Goal: Browse casually: Explore the website without a specific task or goal

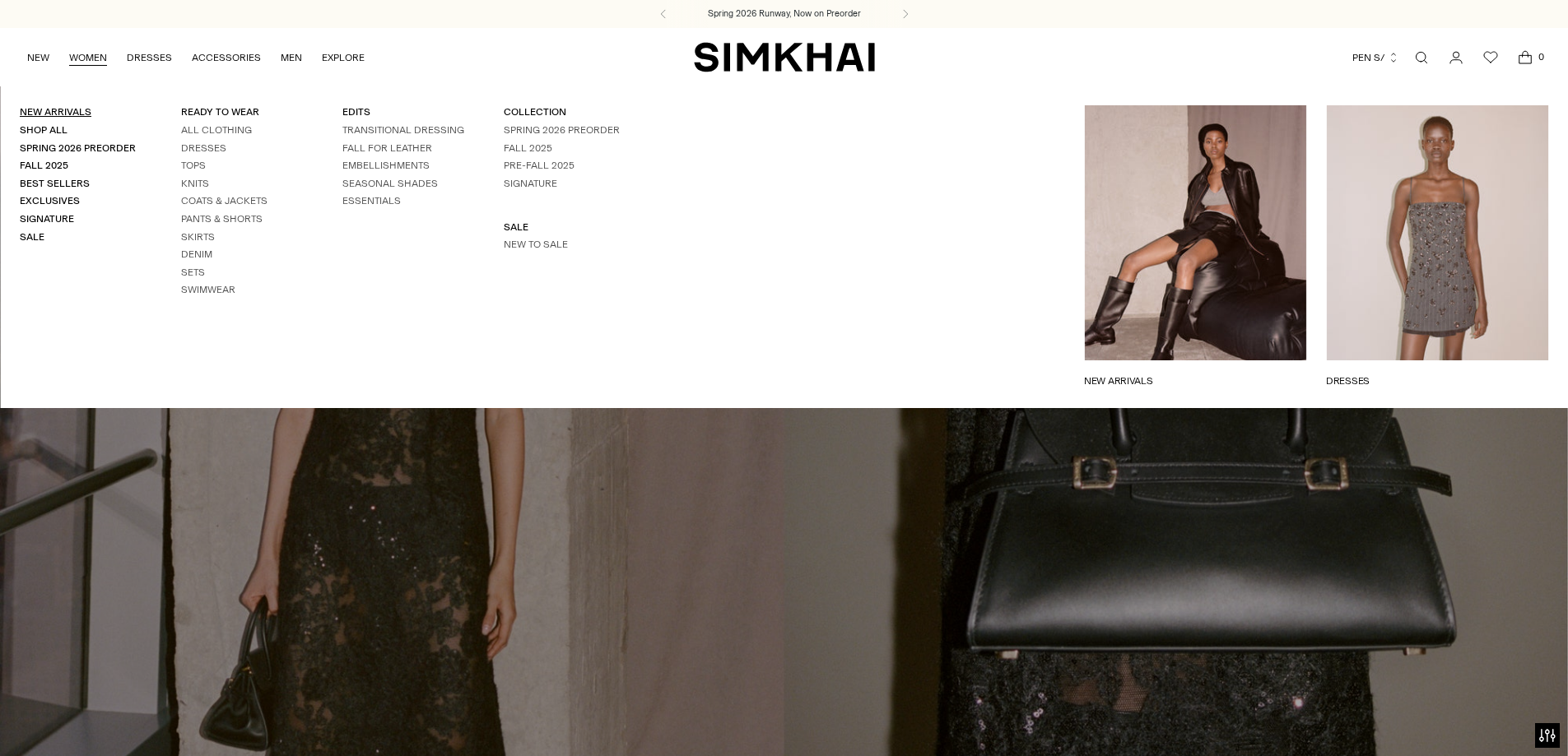
click at [76, 109] on link "New Arrivals" at bounding box center [55, 112] width 72 height 12
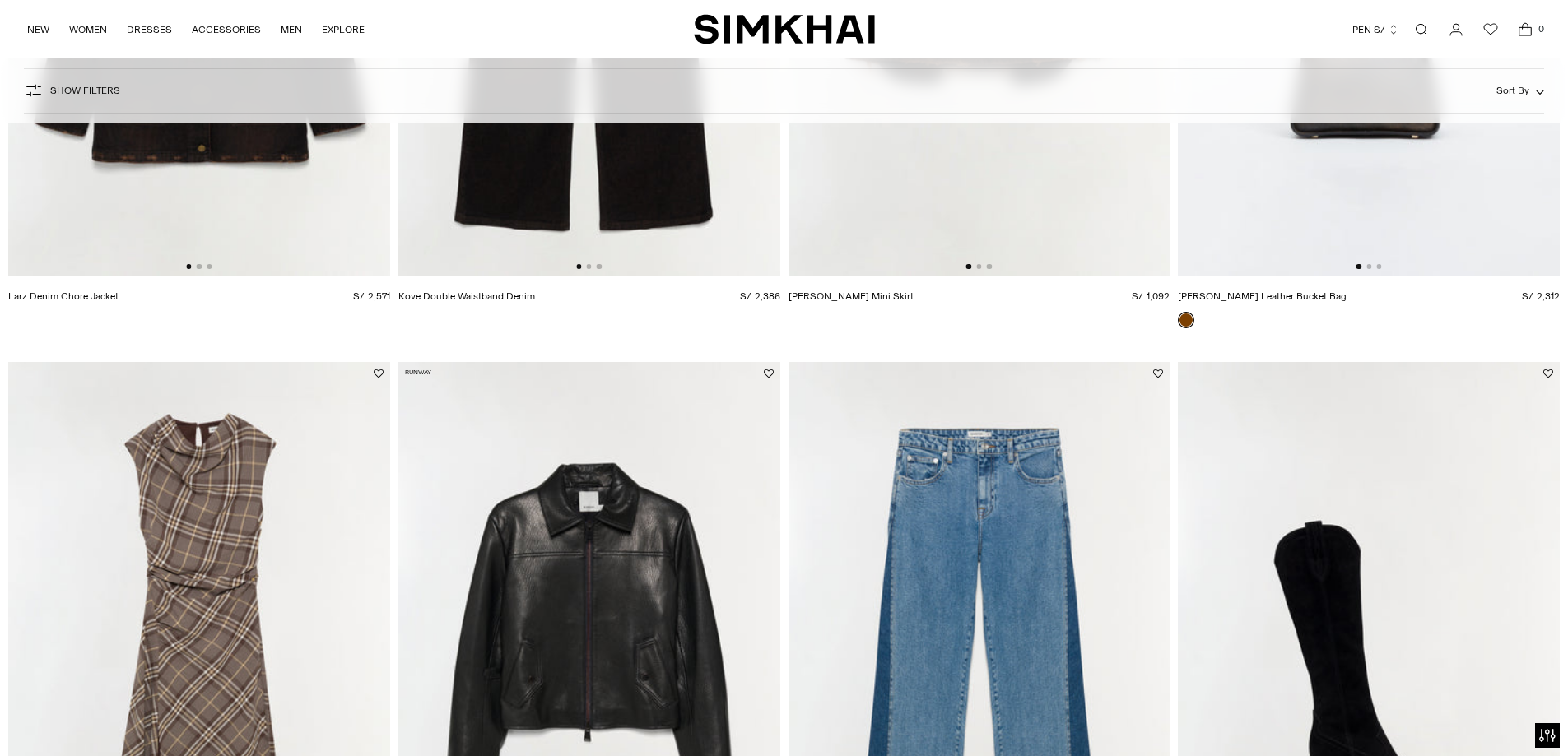
scroll to position [2551, 0]
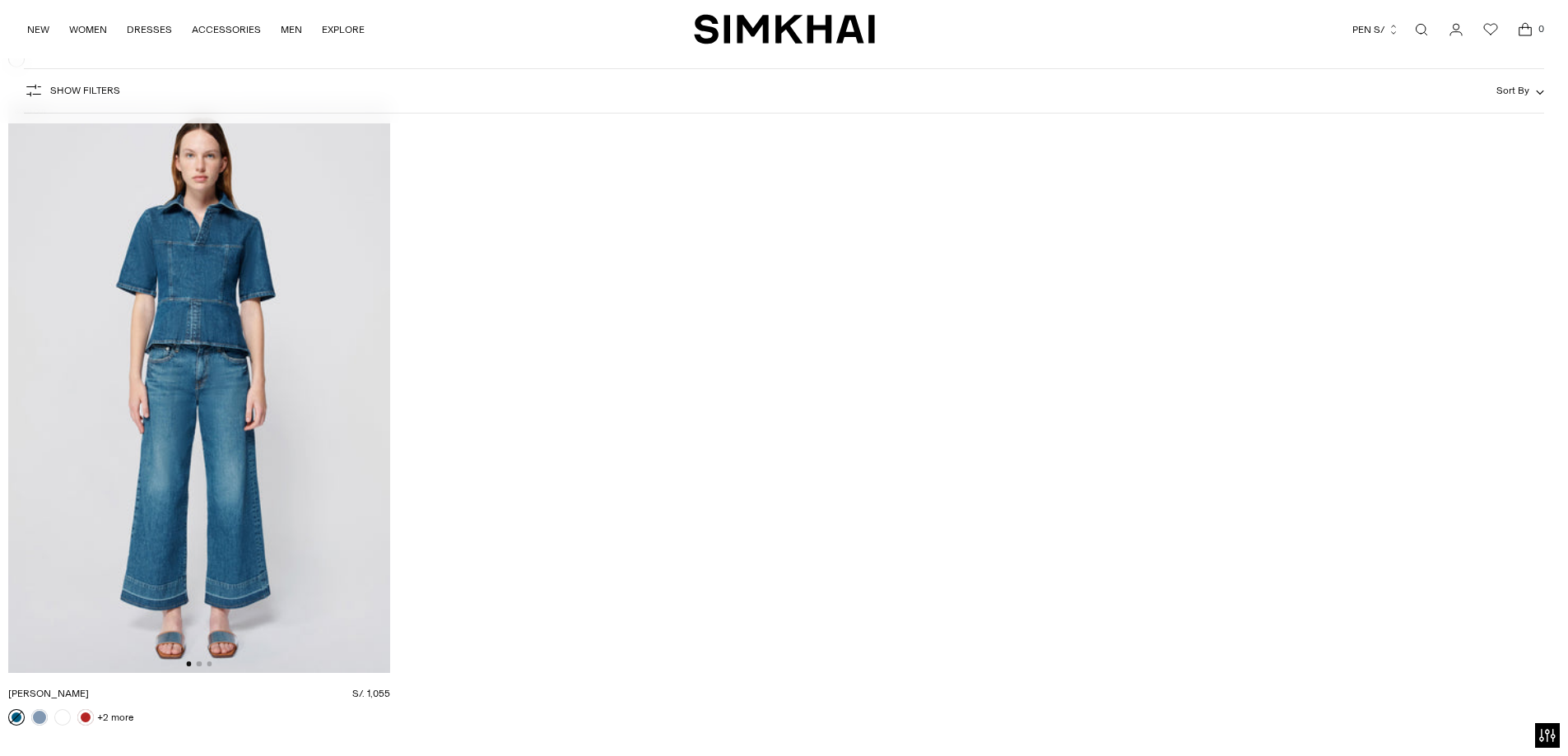
scroll to position [4114, 0]
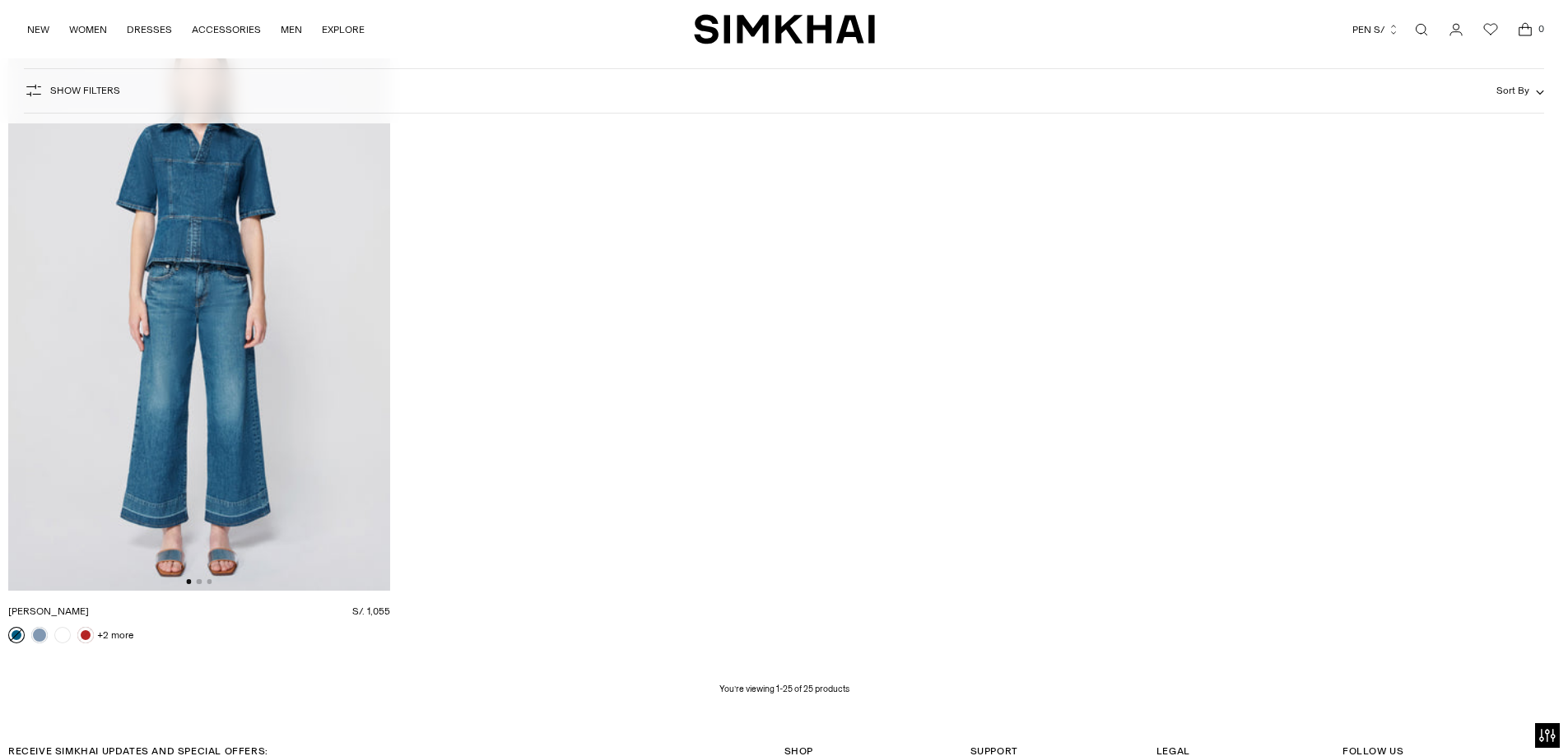
click at [183, 218] on img at bounding box center [198, 305] width 382 height 573
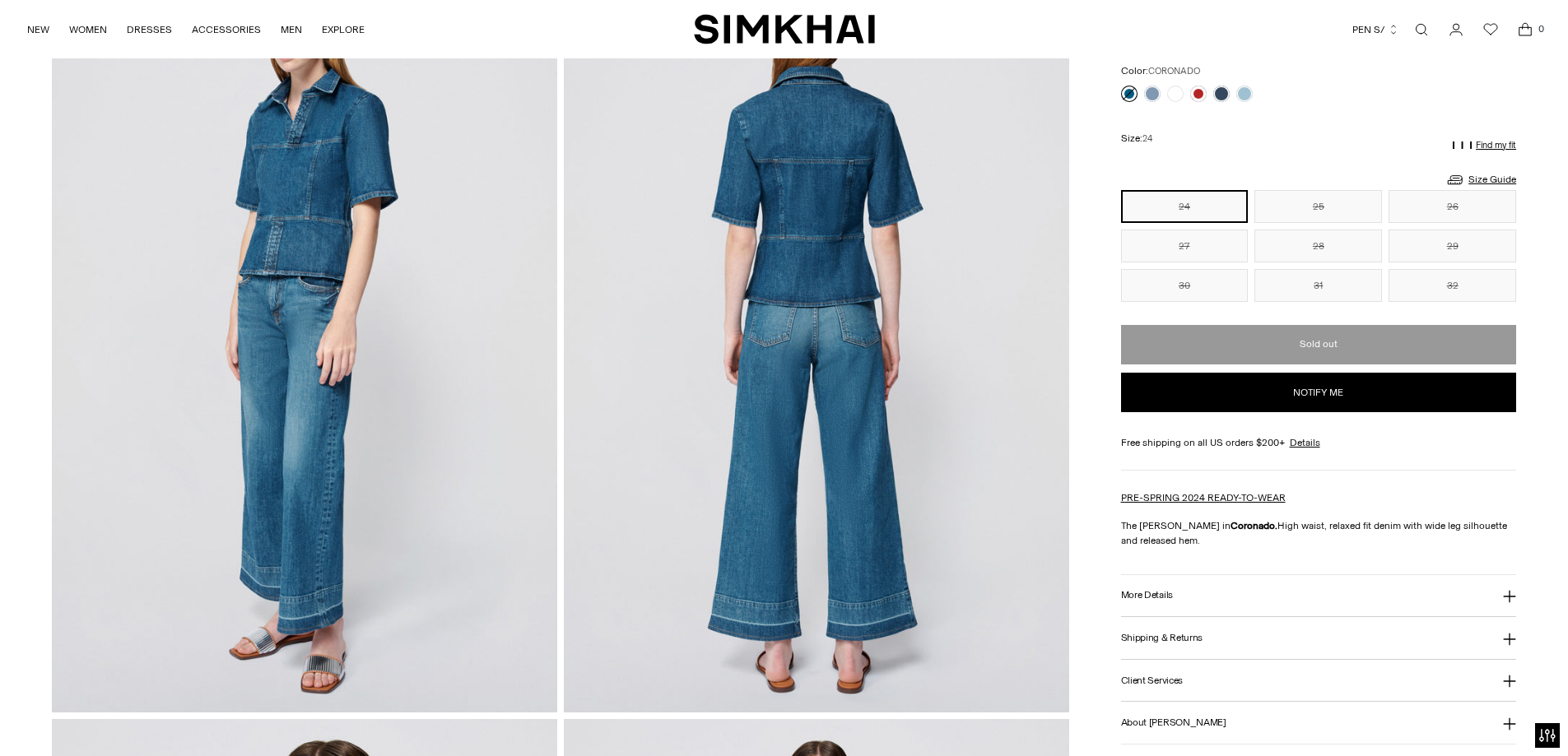
scroll to position [82, 0]
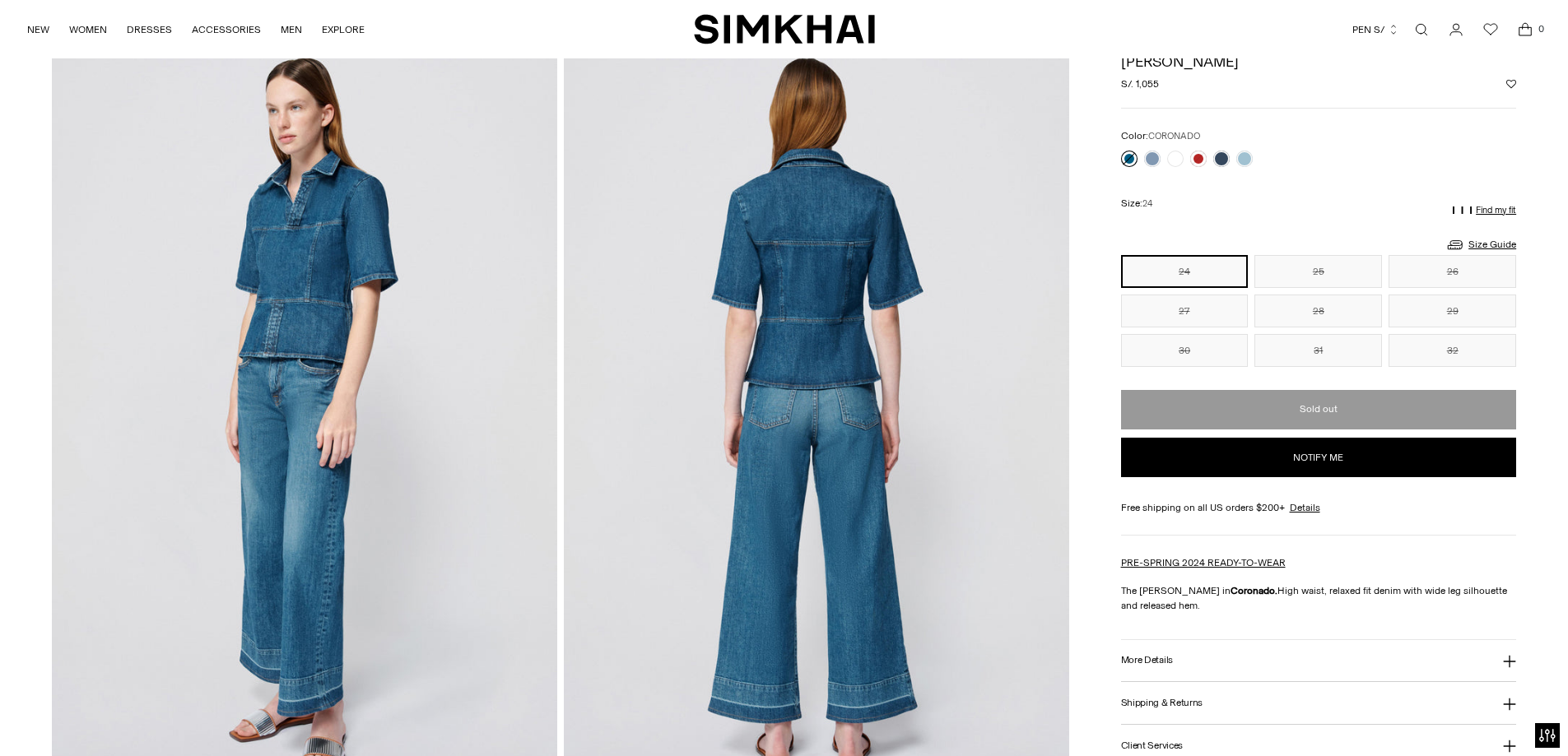
click at [299, 281] on img at bounding box center [305, 416] width 506 height 758
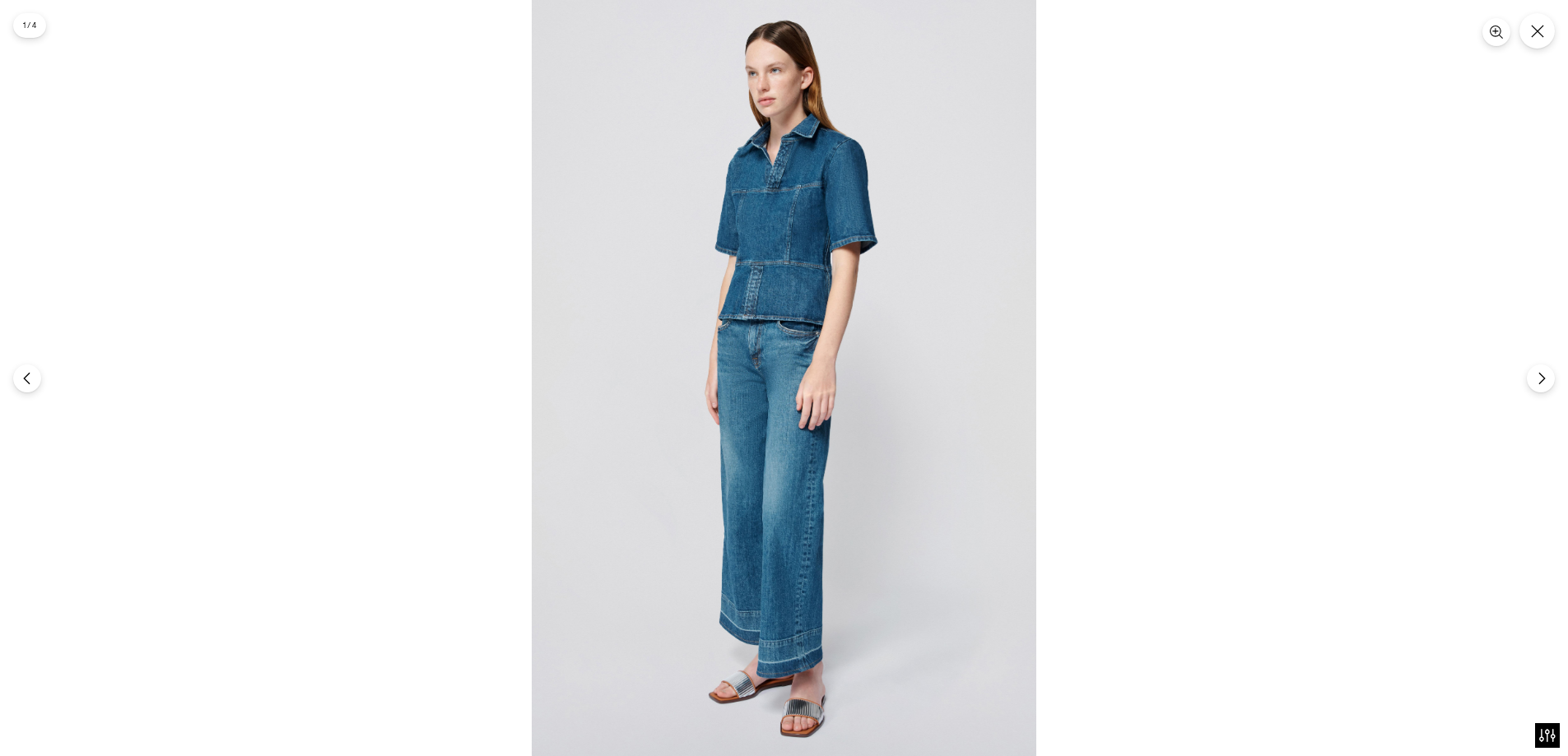
click at [793, 251] on img at bounding box center [784, 378] width 505 height 756
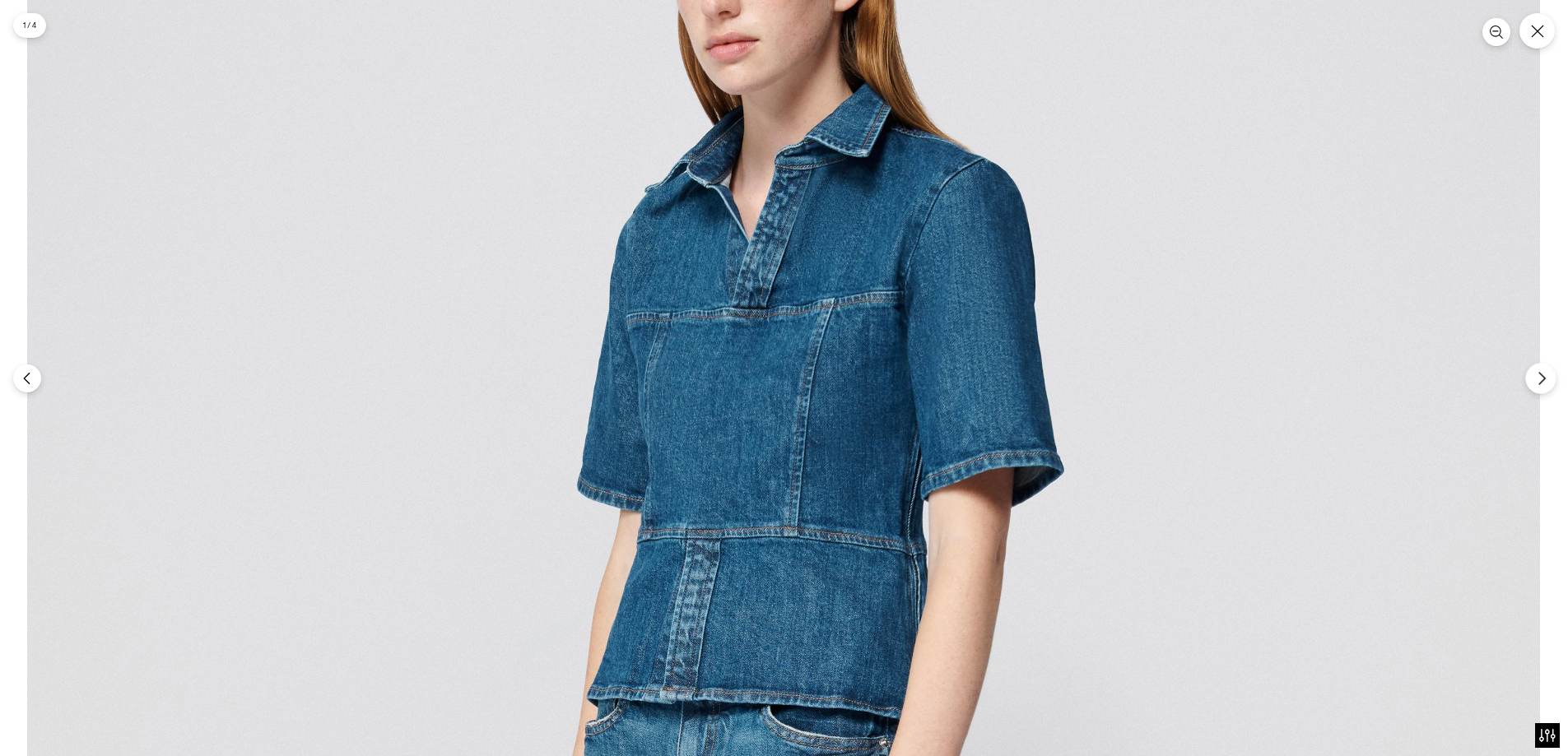
click at [1542, 376] on icon "Next" at bounding box center [1541, 378] width 15 height 15
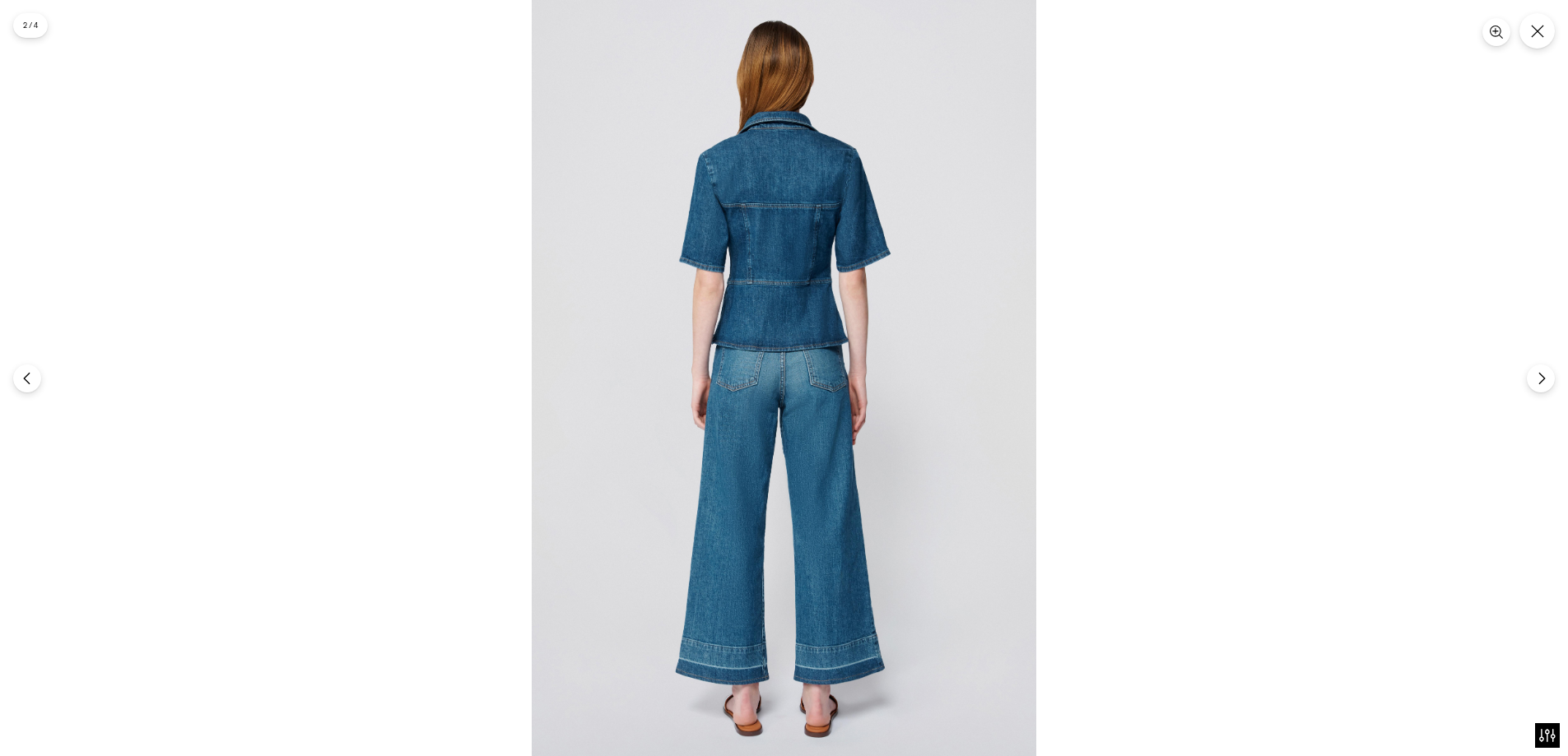
click at [795, 258] on img at bounding box center [784, 378] width 505 height 756
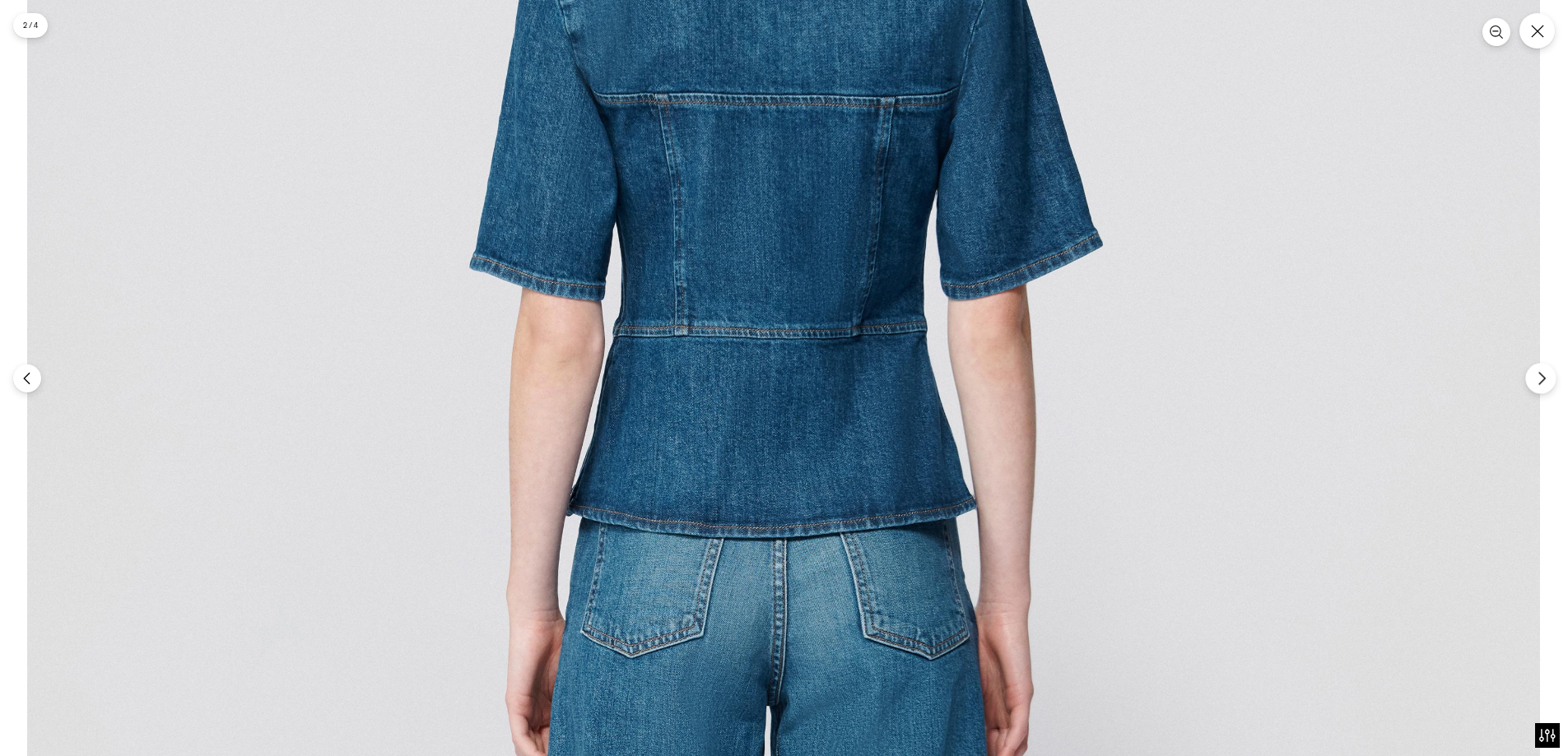
click at [1540, 372] on icon "Next" at bounding box center [1541, 378] width 15 height 15
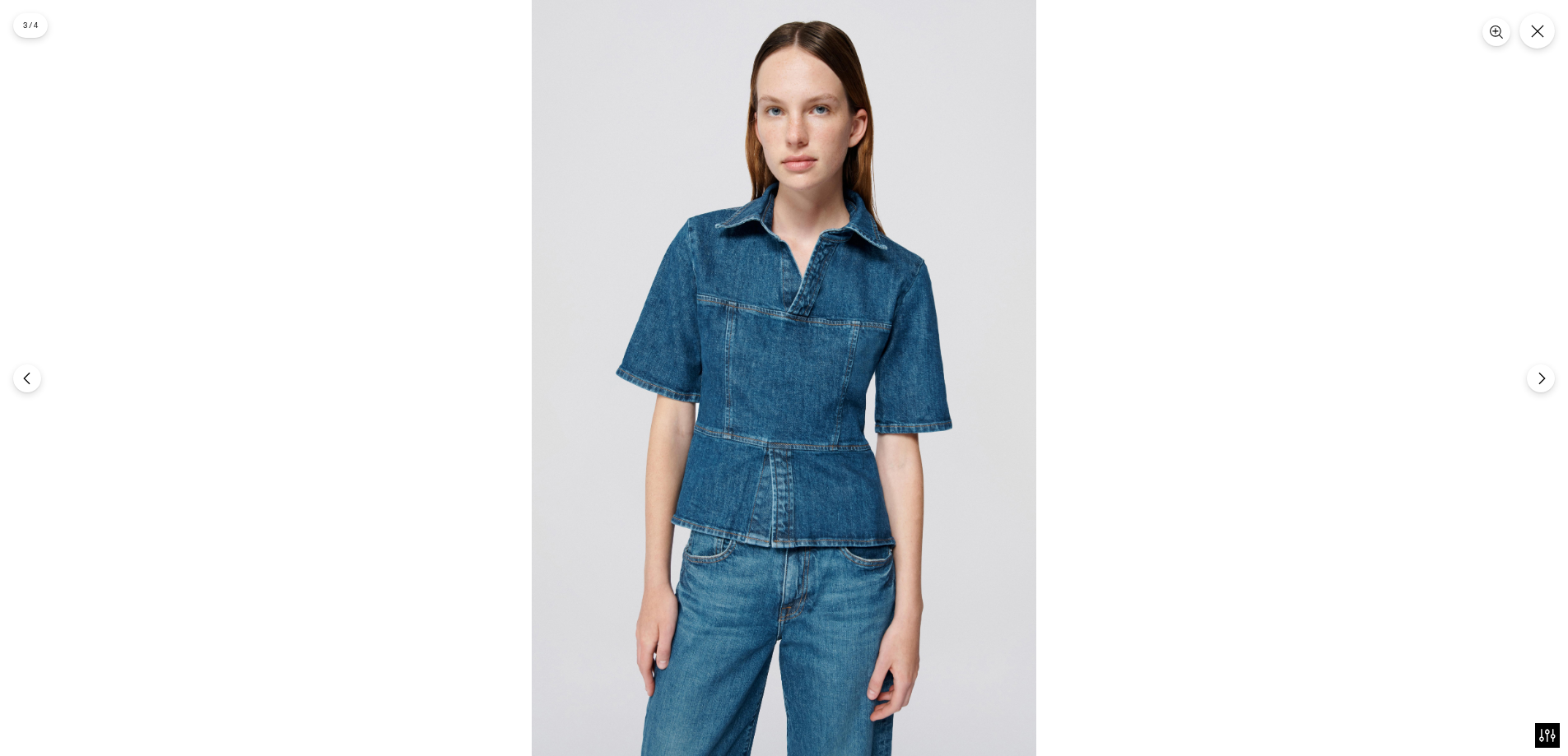
click at [891, 361] on img at bounding box center [784, 378] width 505 height 756
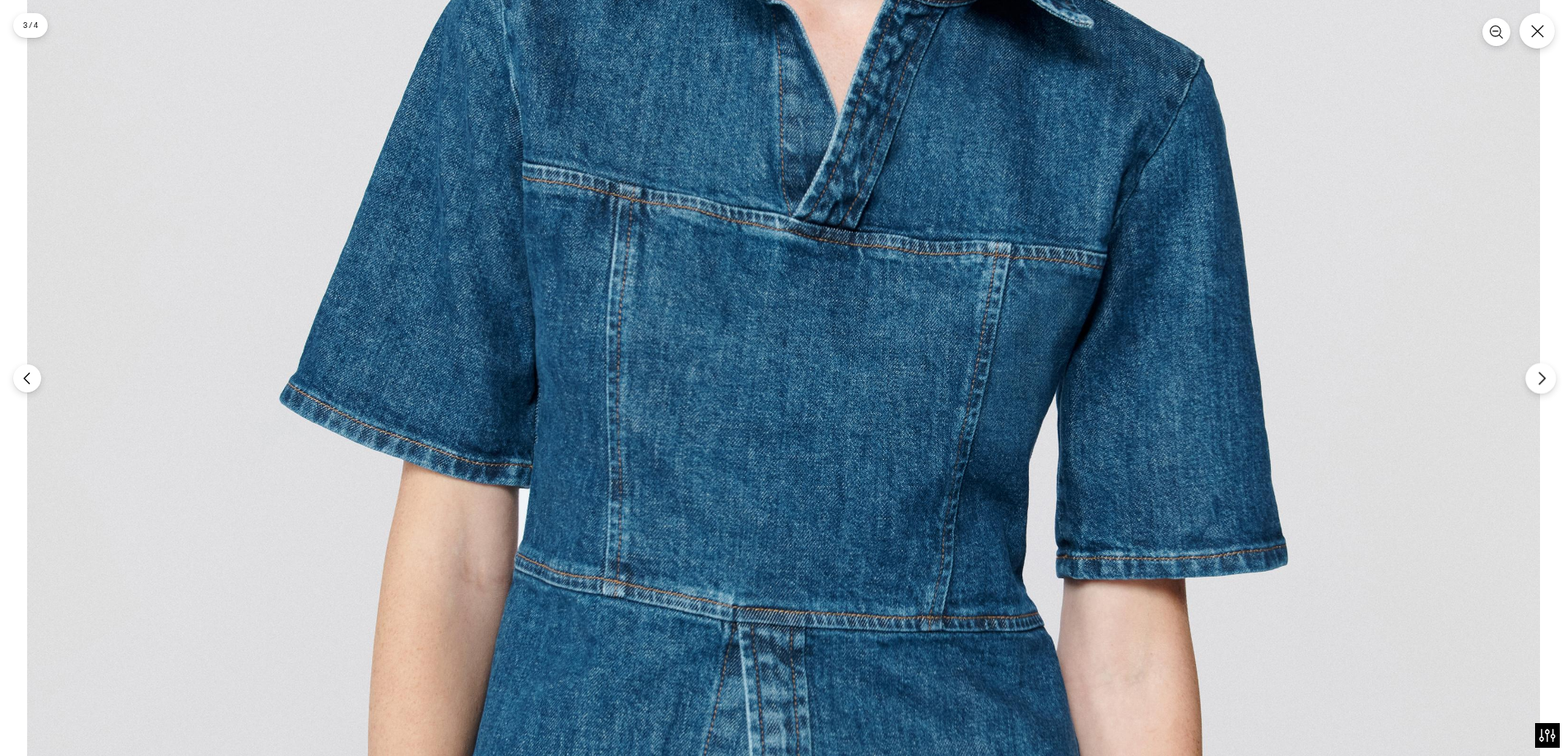
click at [1541, 376] on icon "Next" at bounding box center [1541, 378] width 15 height 15
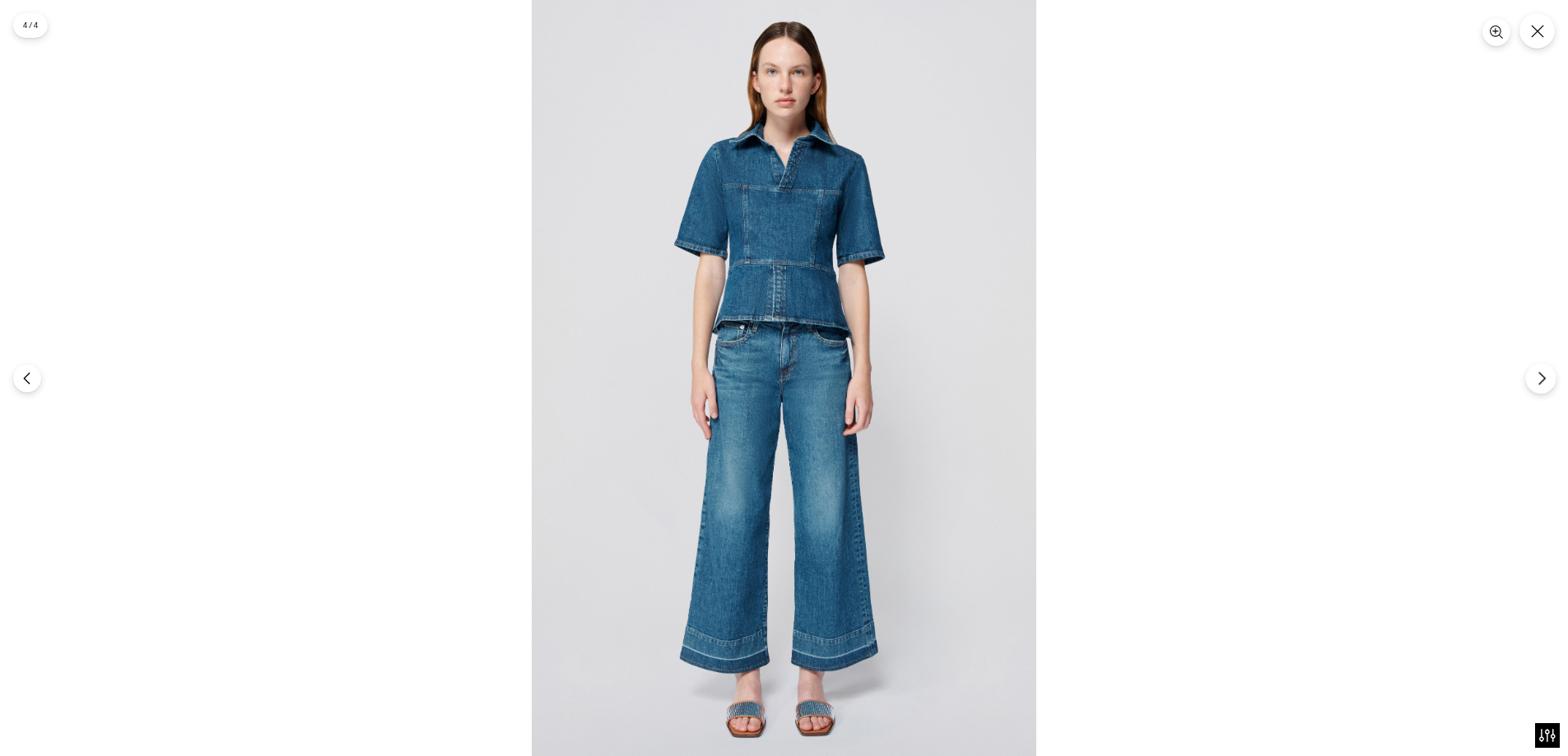
click at [1542, 377] on icon "Next" at bounding box center [1541, 378] width 15 height 15
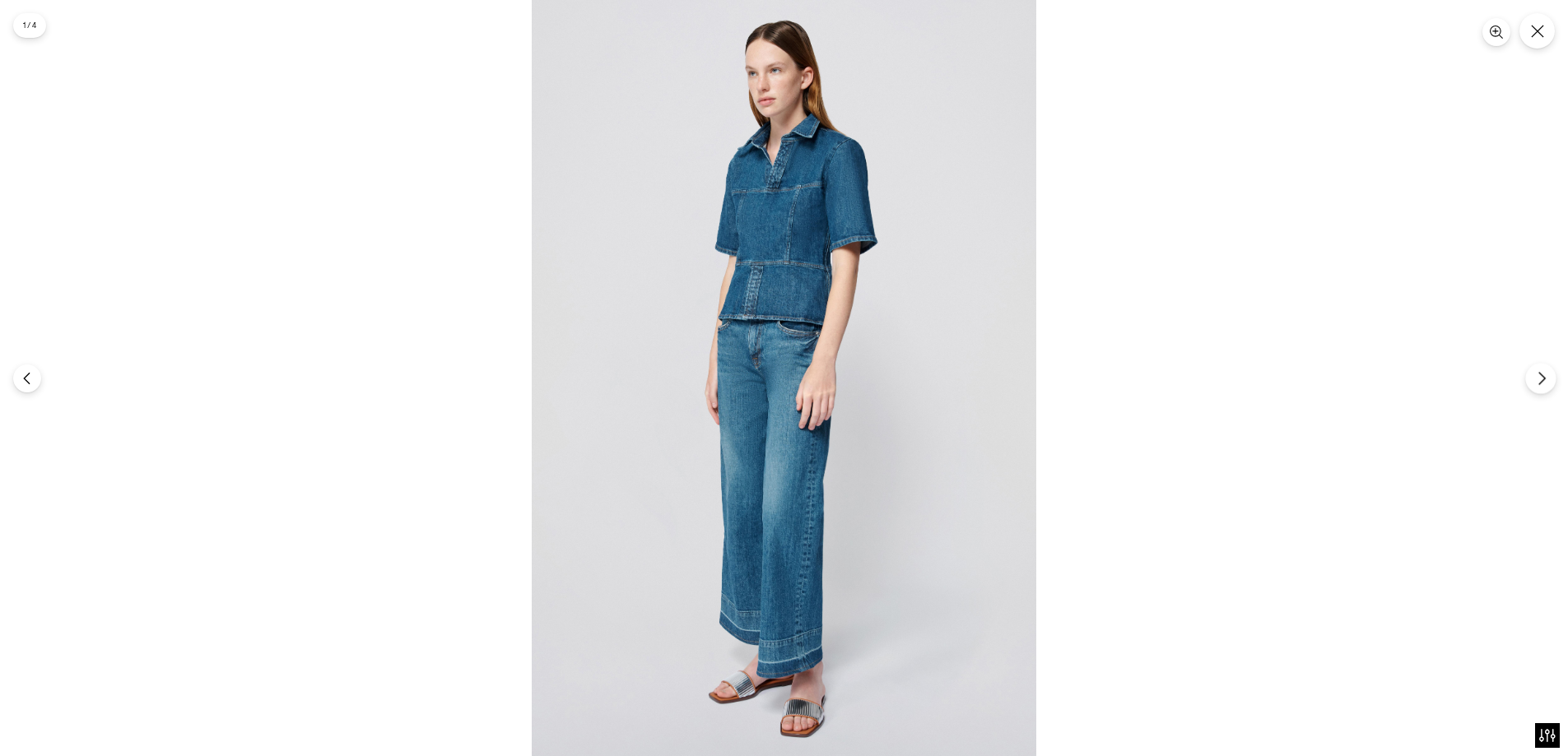
click at [1542, 376] on icon "Next" at bounding box center [1541, 378] width 6 height 13
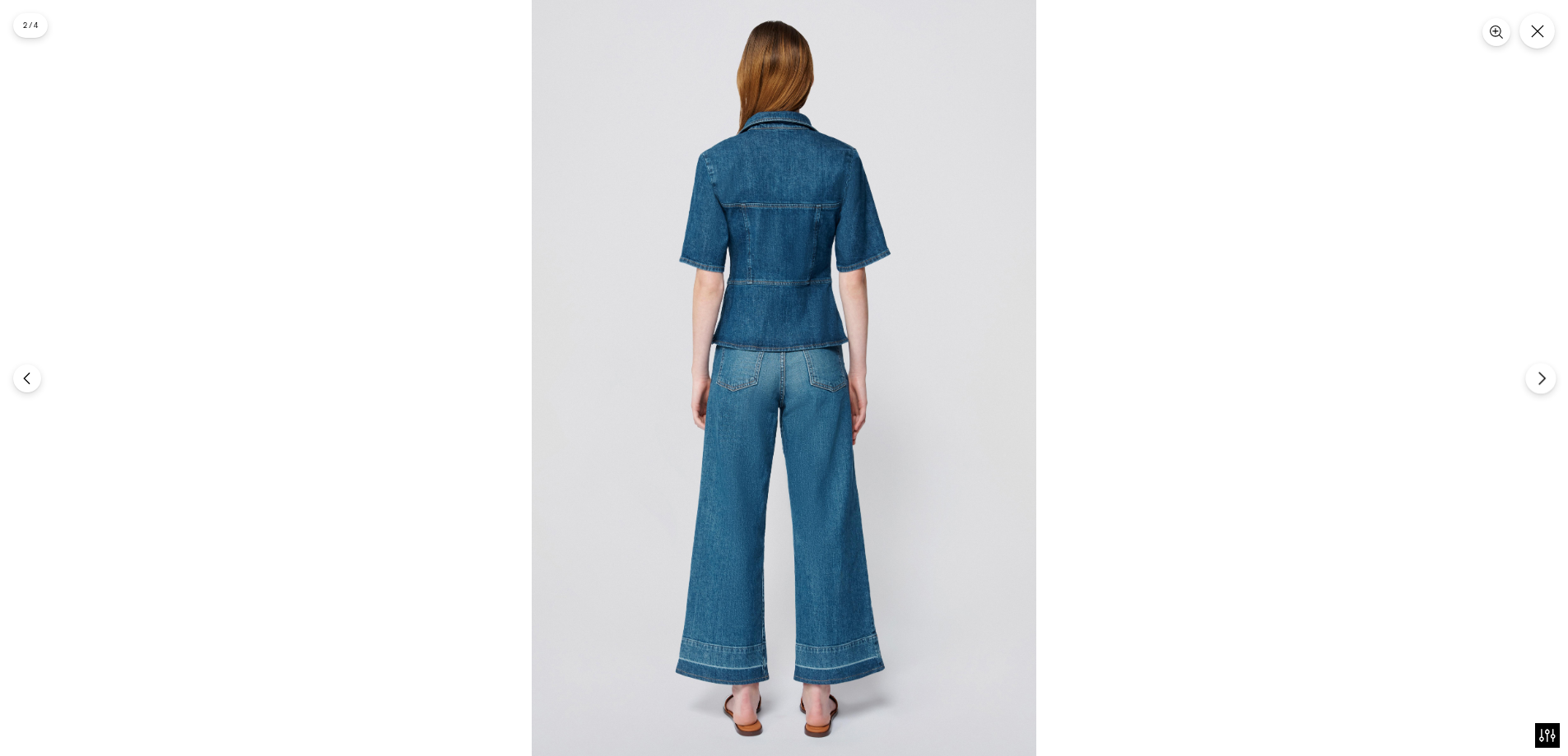
click at [1542, 376] on icon "Next" at bounding box center [1541, 378] width 6 height 13
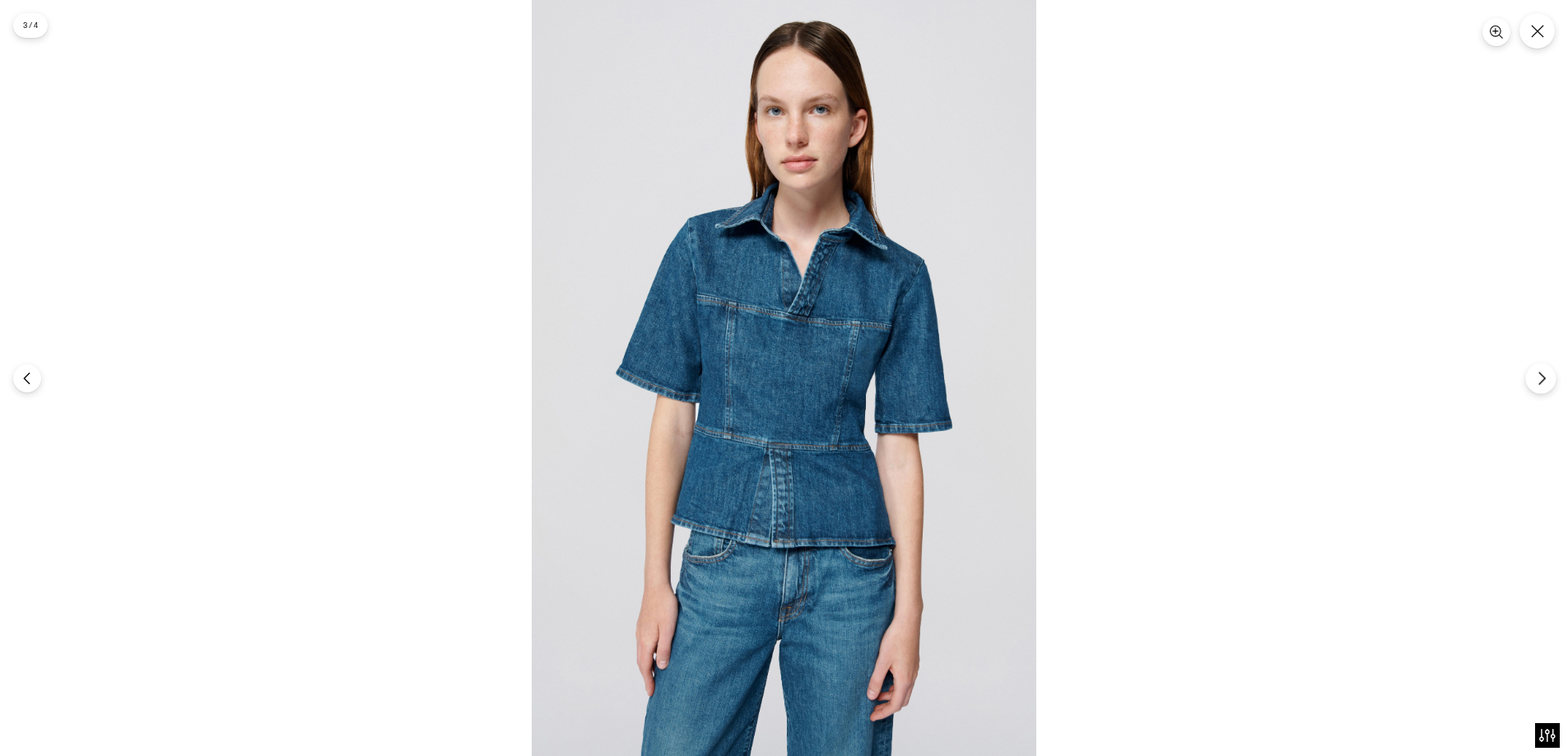
click at [1542, 375] on icon "Next" at bounding box center [1541, 378] width 15 height 15
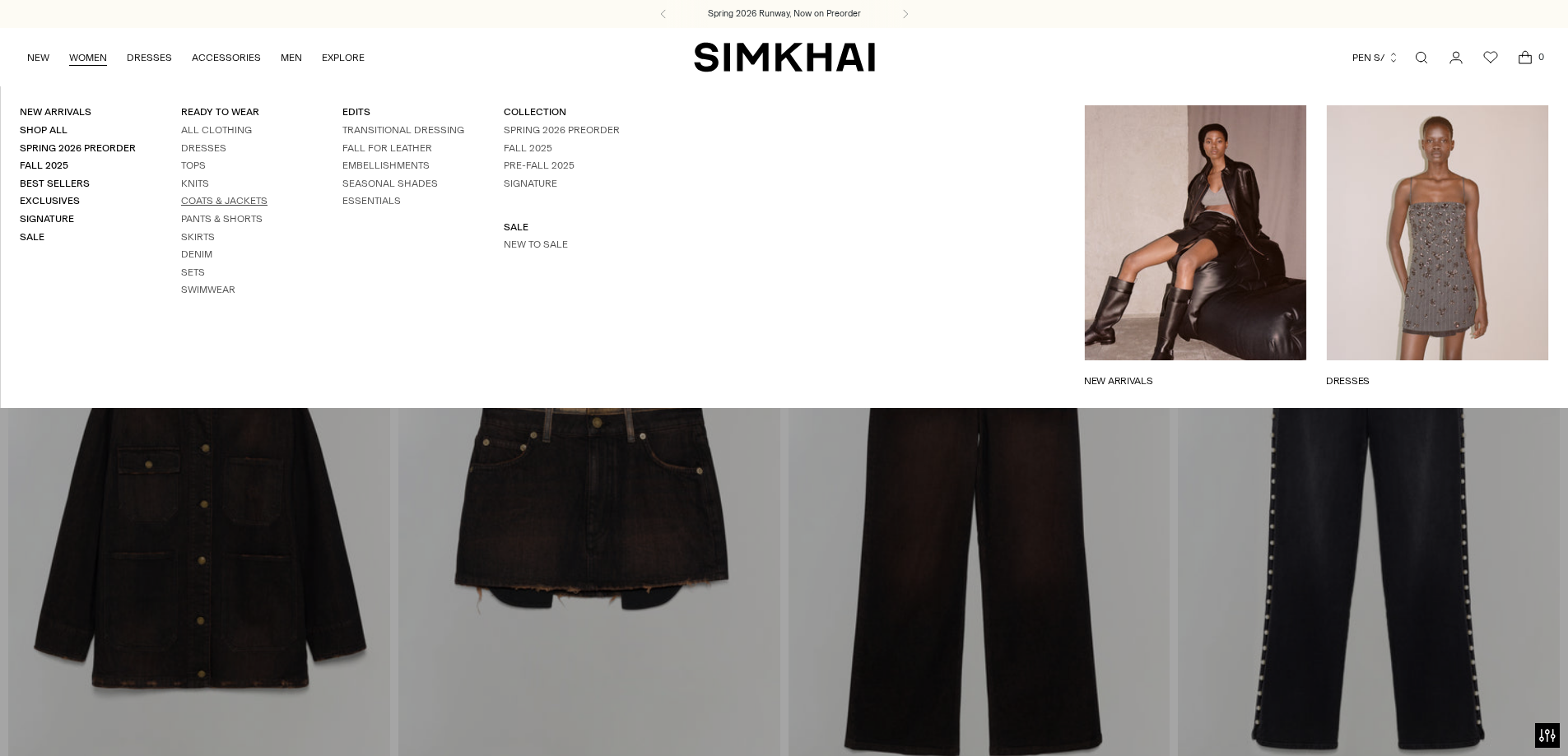
click at [202, 198] on link "Coats & Jackets" at bounding box center [225, 201] width 87 height 12
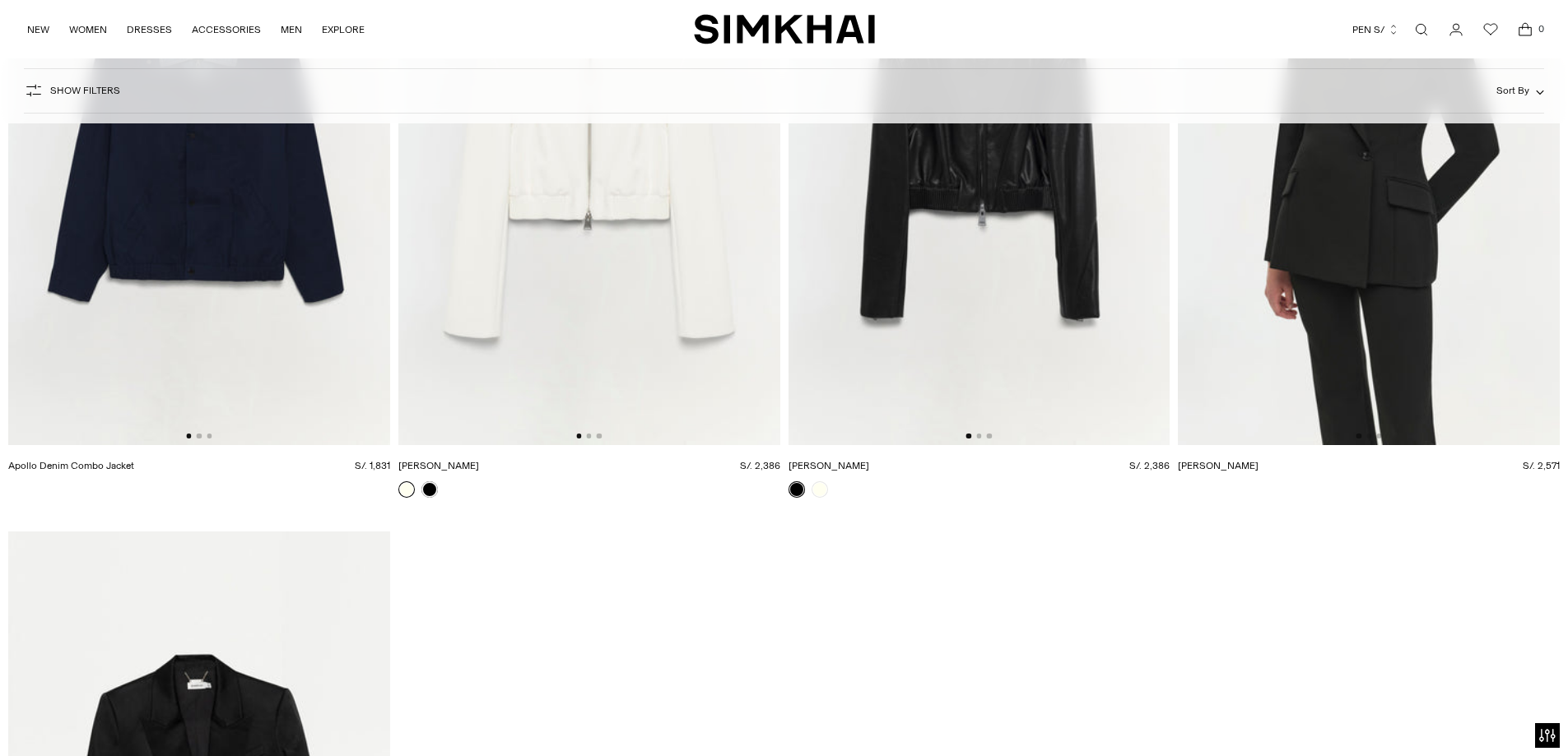
scroll to position [4279, 0]
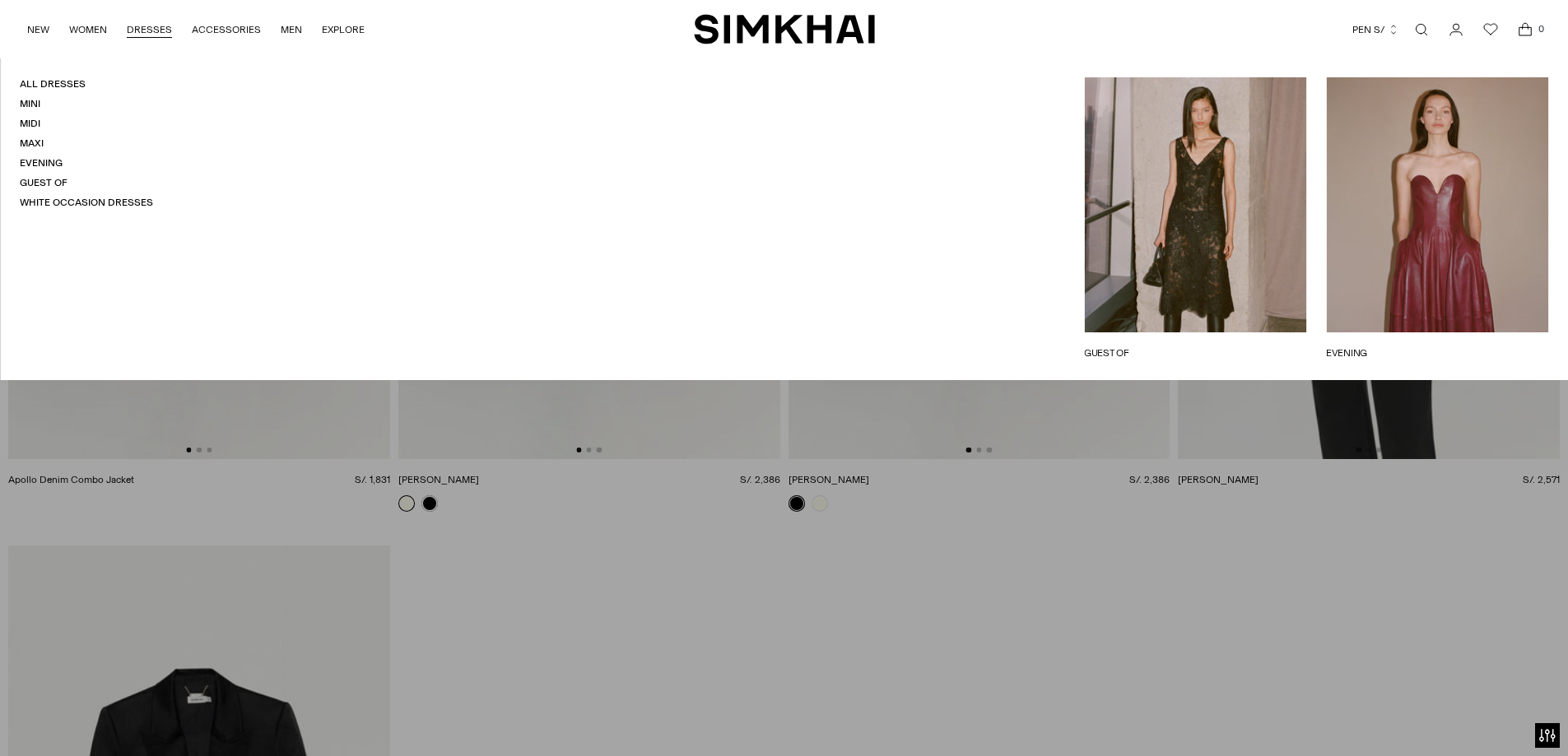
click at [59, 77] on h4 "All Dresses" at bounding box center [86, 84] width 133 height 14
click at [62, 81] on link "All Dresses" at bounding box center [52, 84] width 66 height 12
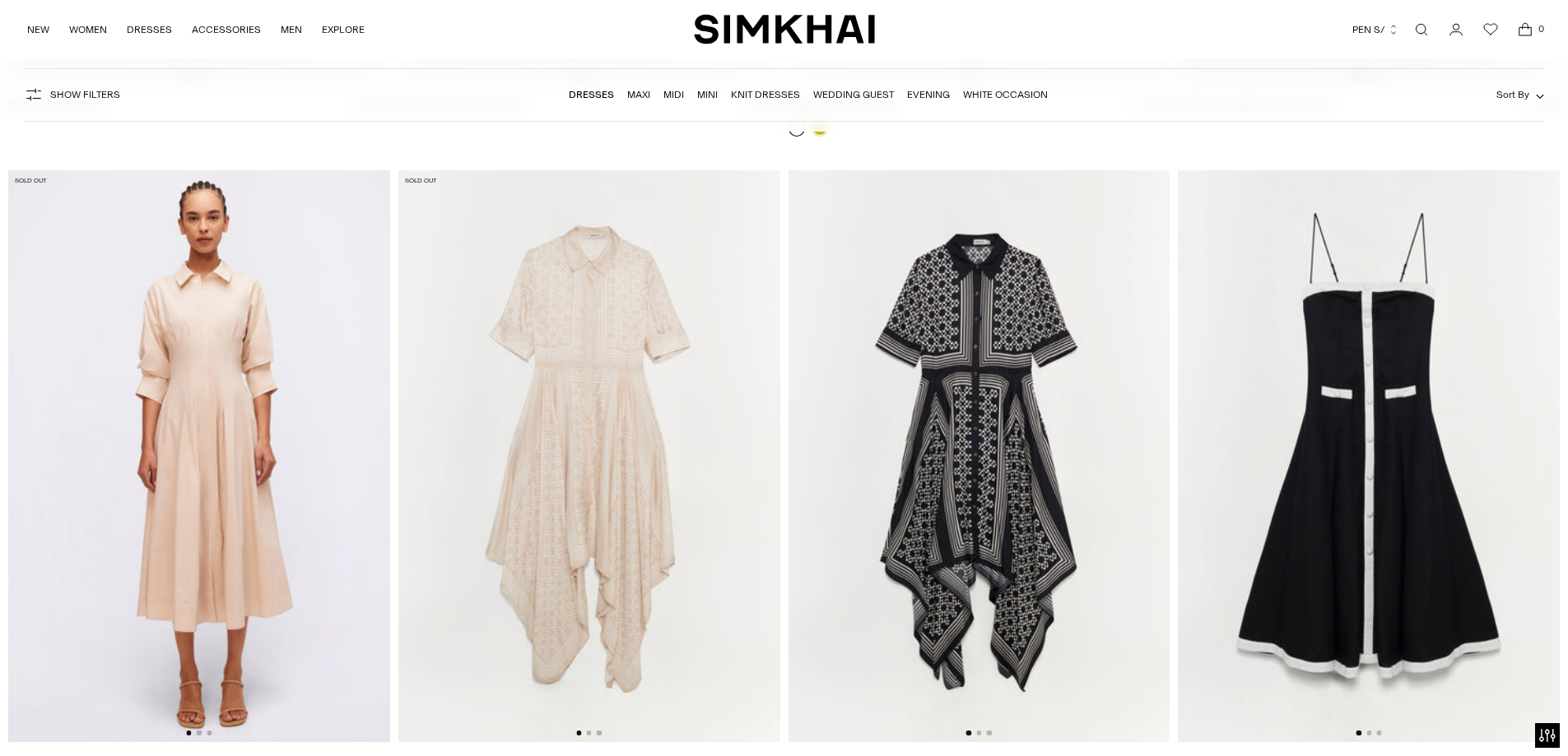
scroll to position [26413, 0]
